Goal: Information Seeking & Learning: Learn about a topic

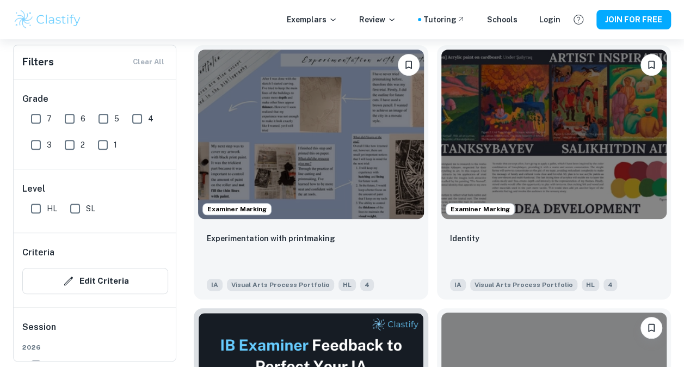
scroll to position [259, 0]
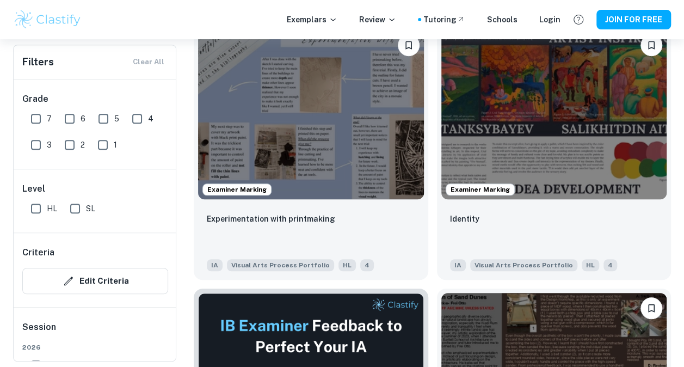
click at [35, 122] on input "7" at bounding box center [36, 119] width 22 height 22
checkbox input "true"
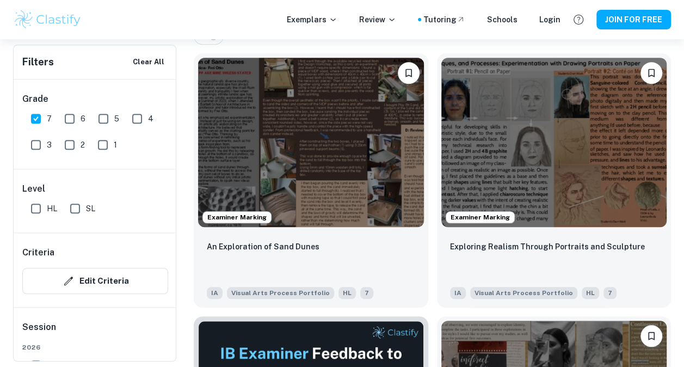
scroll to position [221, 0]
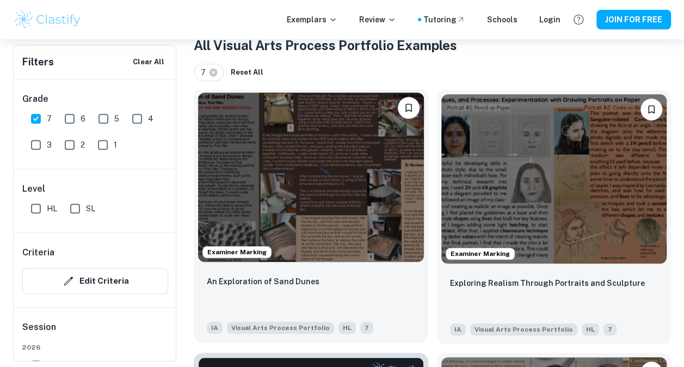
click at [313, 190] on img at bounding box center [311, 176] width 226 height 169
